Goal: Information Seeking & Learning: Learn about a topic

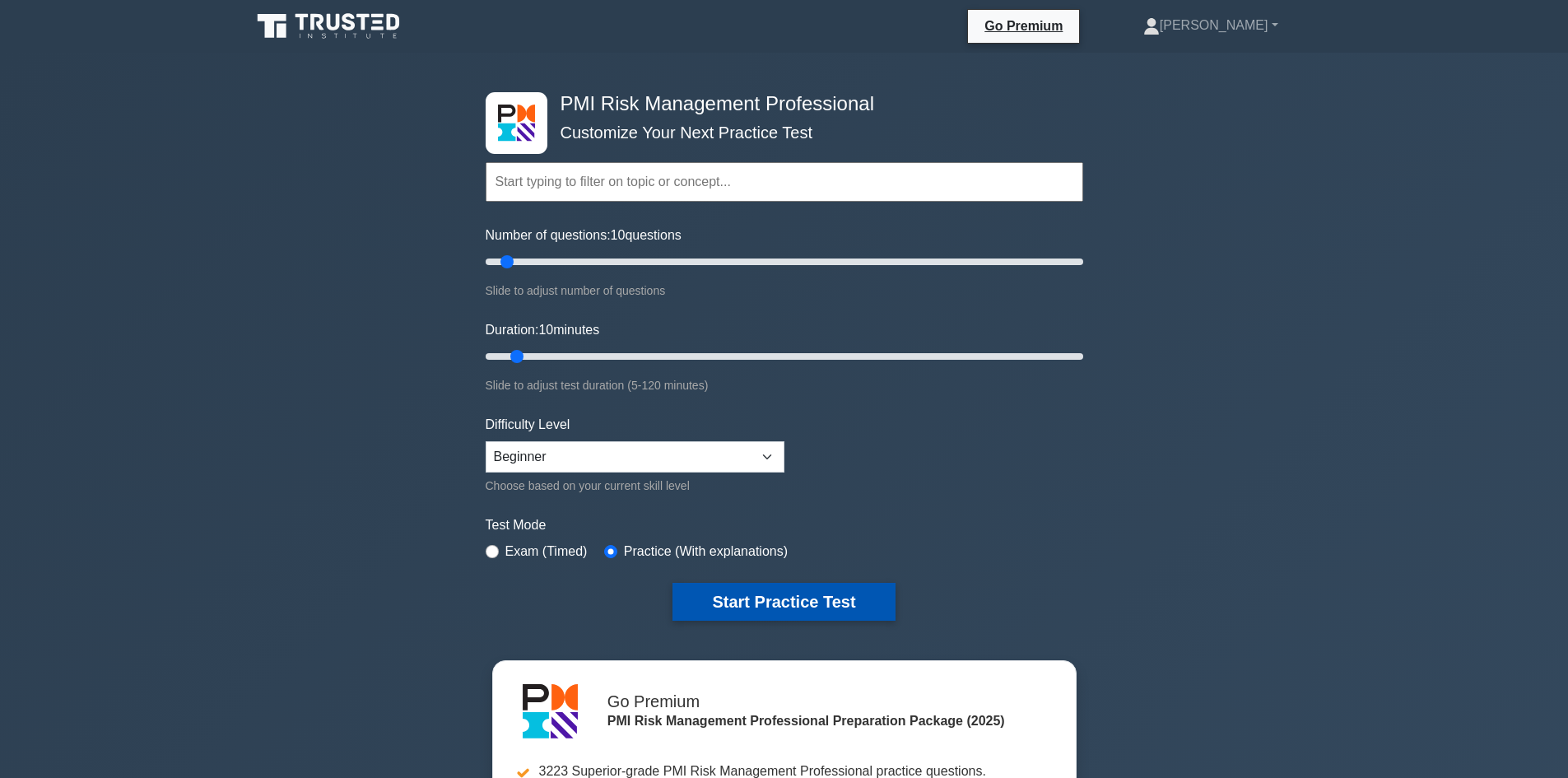
click at [785, 602] on button "Start Practice Test" at bounding box center [784, 602] width 223 height 38
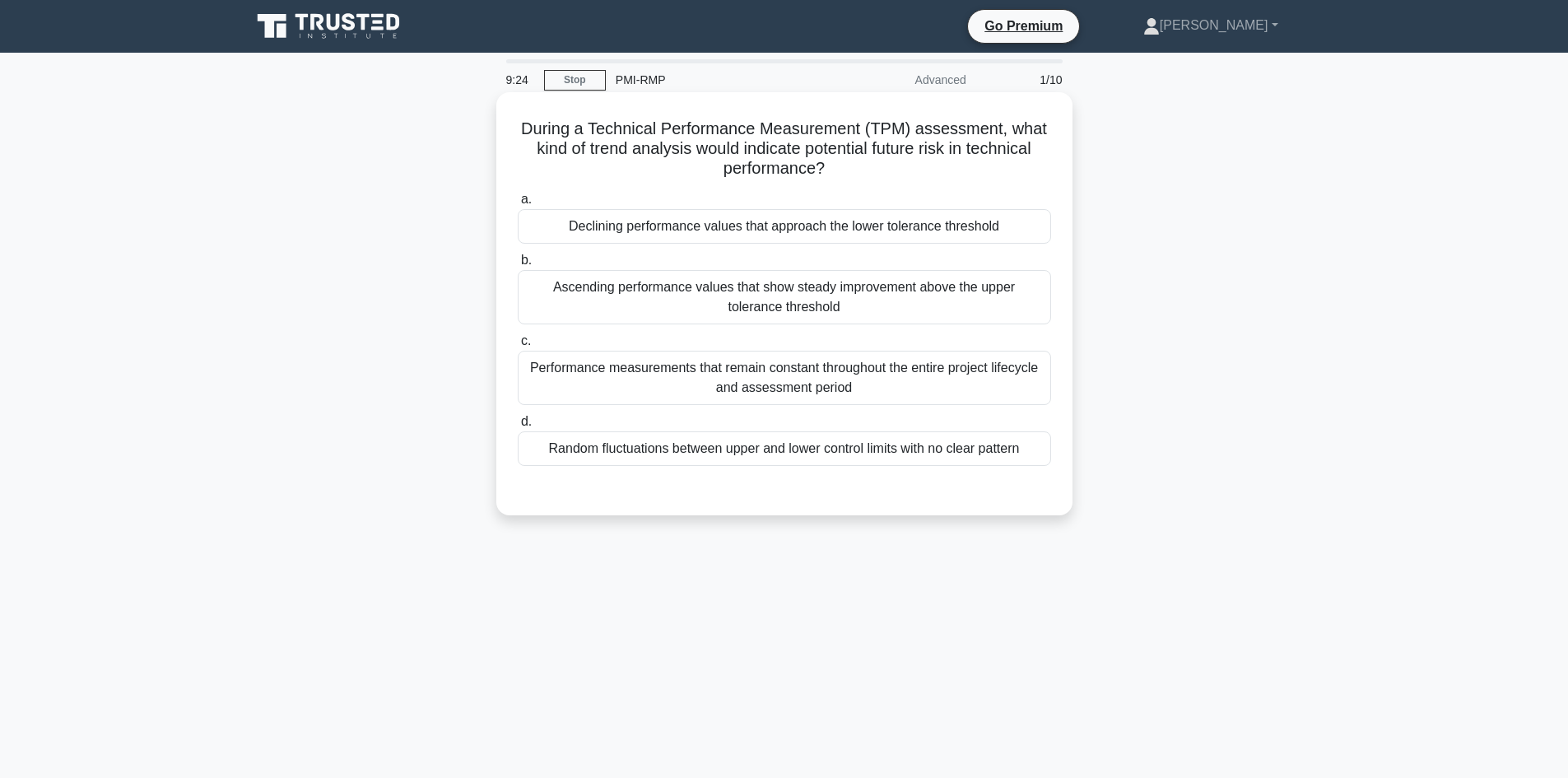
click at [764, 383] on div "Performance measurements that remain constant throughout the entire project lif…" at bounding box center [784, 378] width 534 height 55
click at [518, 347] on input "c. Performance measurements that remain constant throughout the entire project …" at bounding box center [518, 341] width 0 height 11
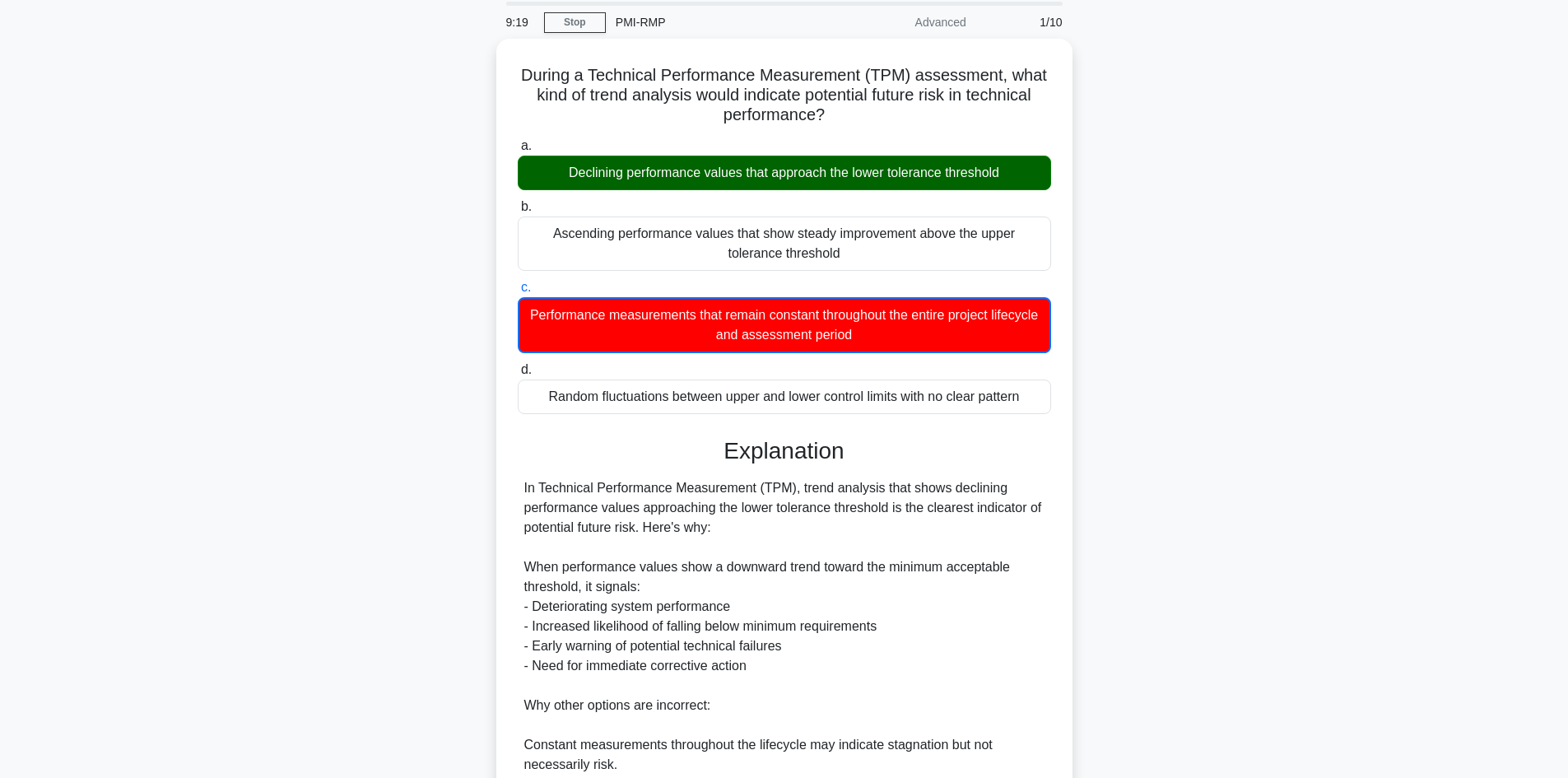
scroll to position [318, 0]
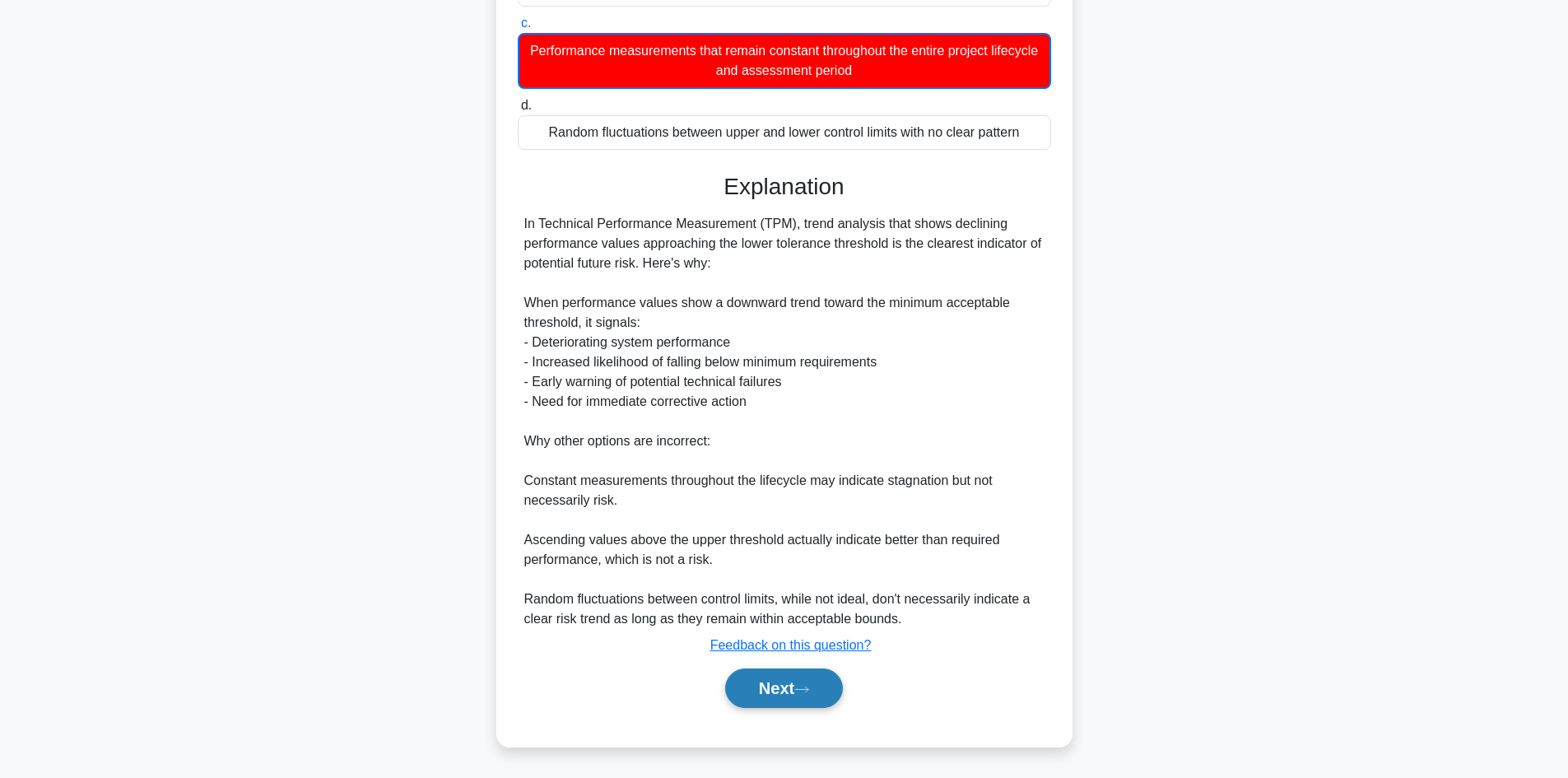
click at [808, 700] on button "Next" at bounding box center [784, 688] width 118 height 39
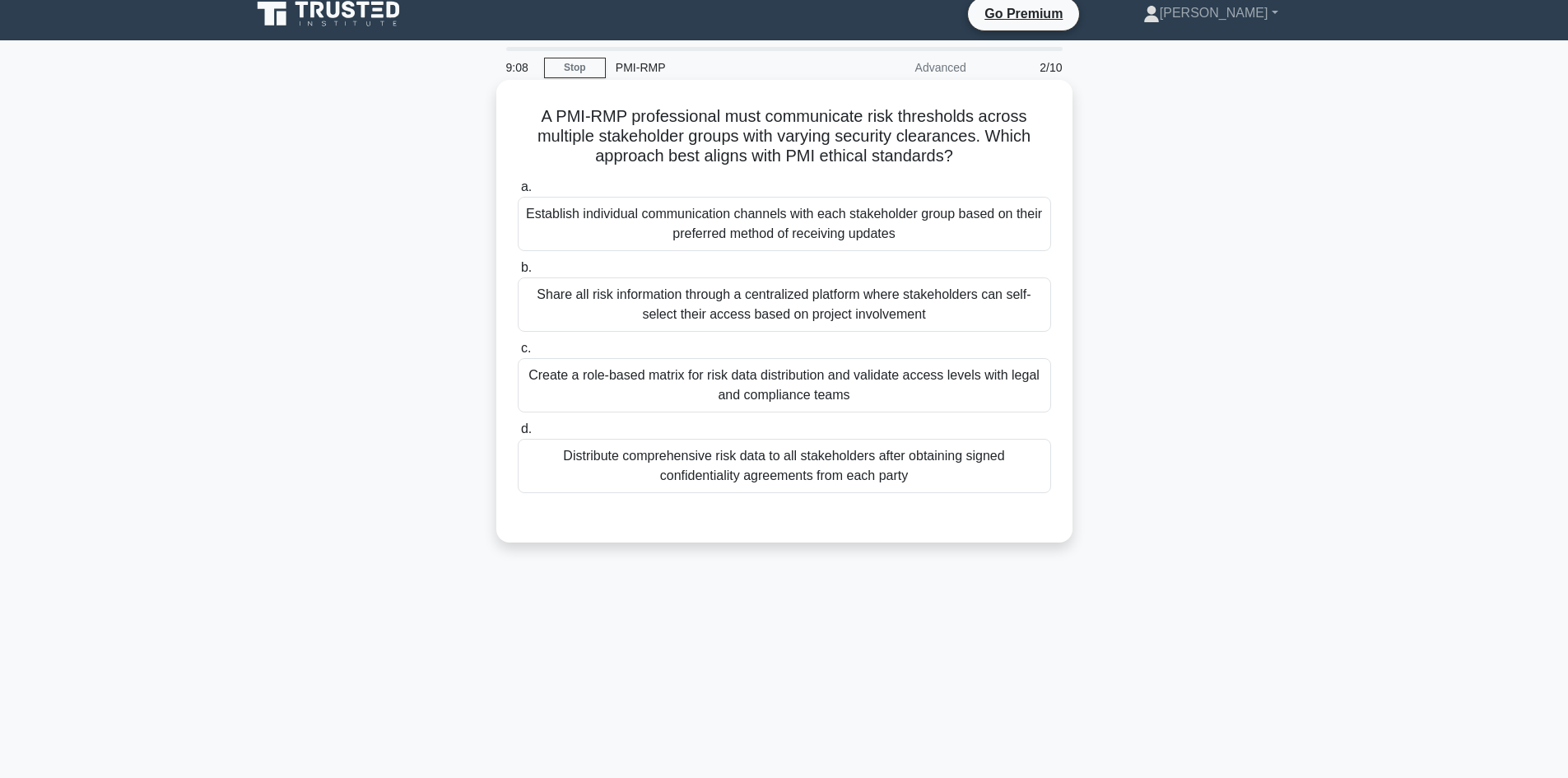
scroll to position [0, 0]
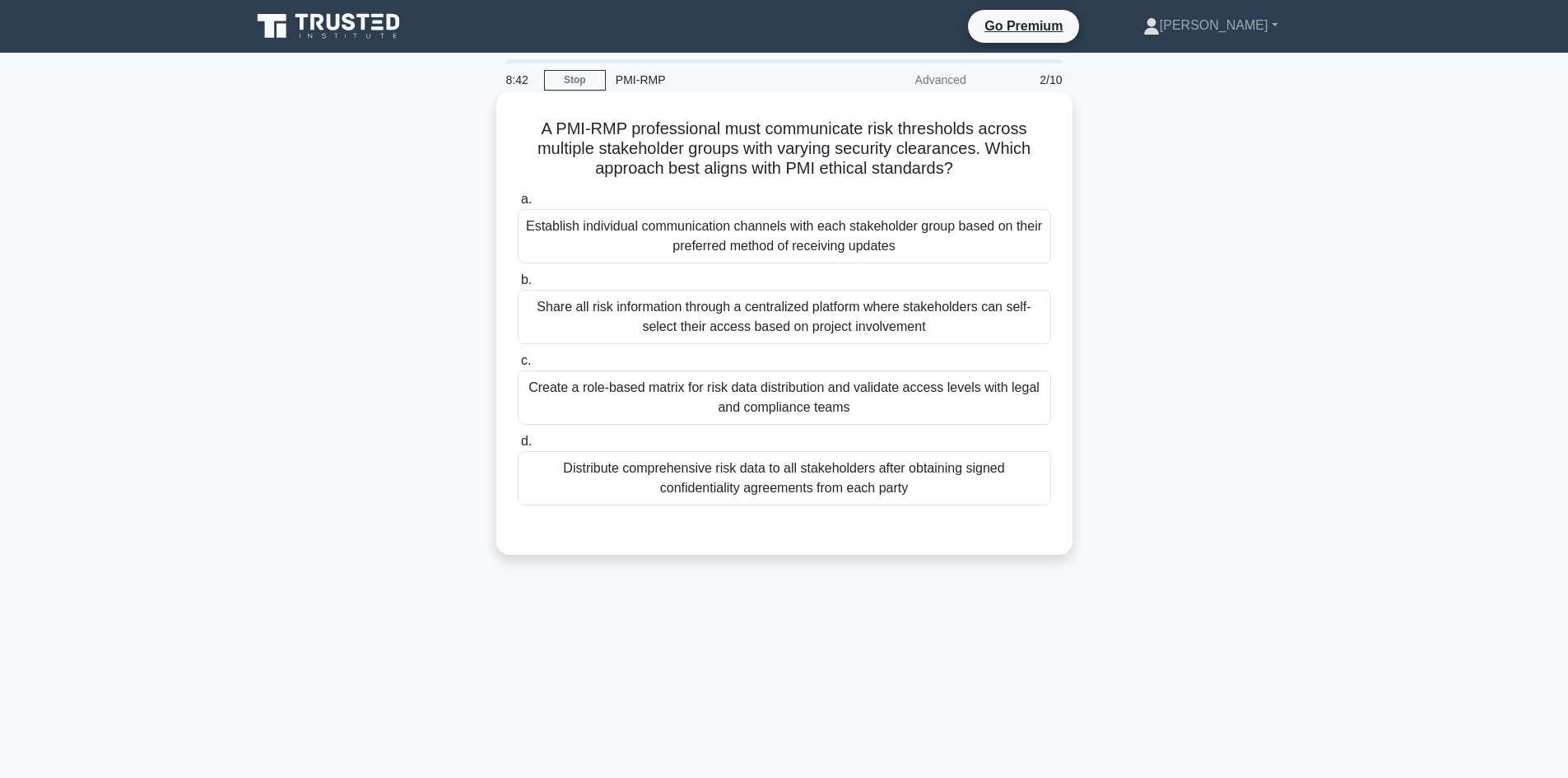
click at [839, 475] on div "Distribute comprehensive risk data to all stakeholders after obtaining signed c…" at bounding box center [784, 478] width 534 height 55
click at [518, 447] on input "d. Distribute comprehensive risk data to all stakeholders after obtaining signe…" at bounding box center [518, 441] width 0 height 11
